Goal: Information Seeking & Learning: Find specific fact

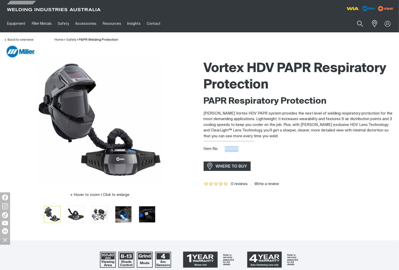
drag, startPoint x: 239, startPoint y: 148, endPoint x: 224, endPoint y: 148, distance: 14.7
click at [224, 148] on div "Item No. 305001" at bounding box center [300, 149] width 192 height 6
copy span "305001"
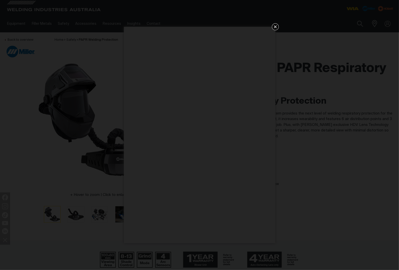
click at [277, 29] on icon "Get 5 WIA Welding Guides Free!" at bounding box center [276, 27] width 6 height 6
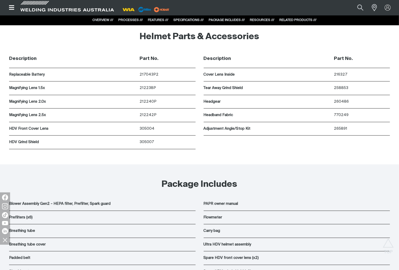
scroll to position [2842, 0]
